Goal: Navigation & Orientation: Find specific page/section

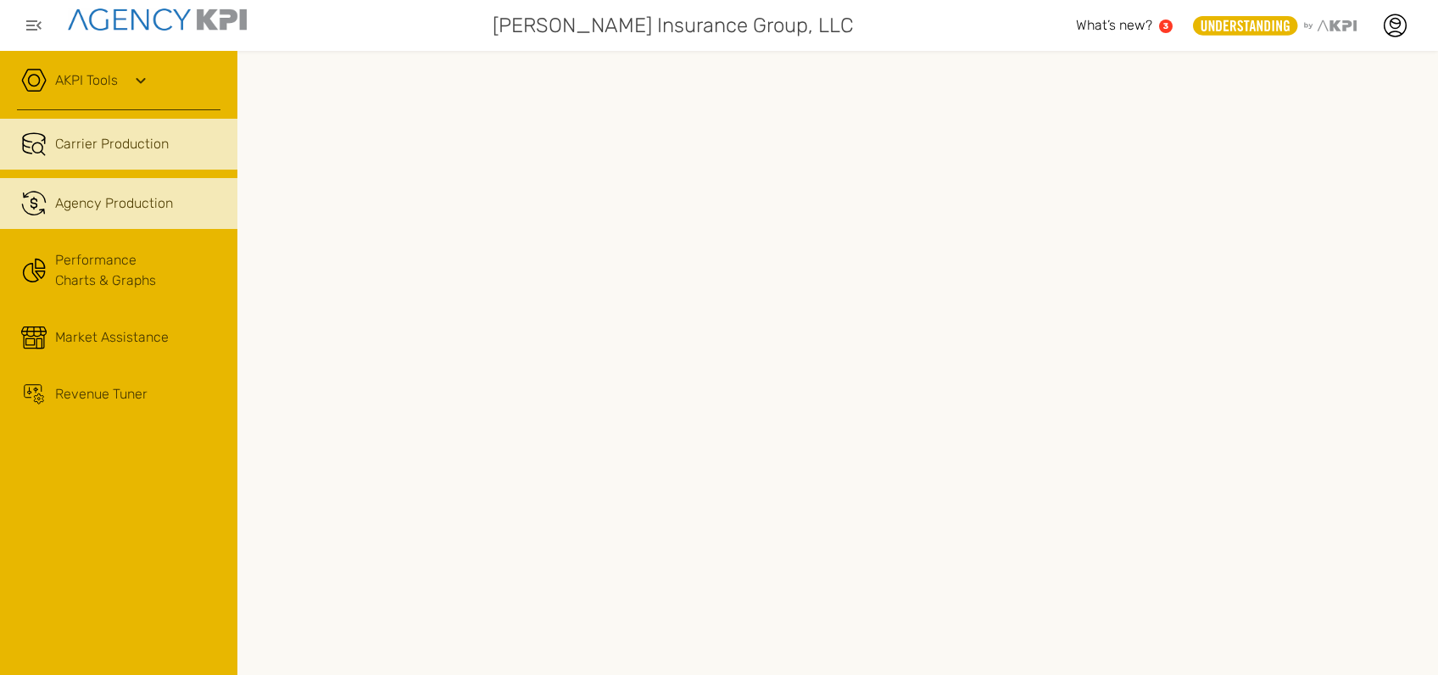
click at [147, 199] on span "Agency Production" at bounding box center [114, 203] width 118 height 20
